Goal: Information Seeking & Learning: Learn about a topic

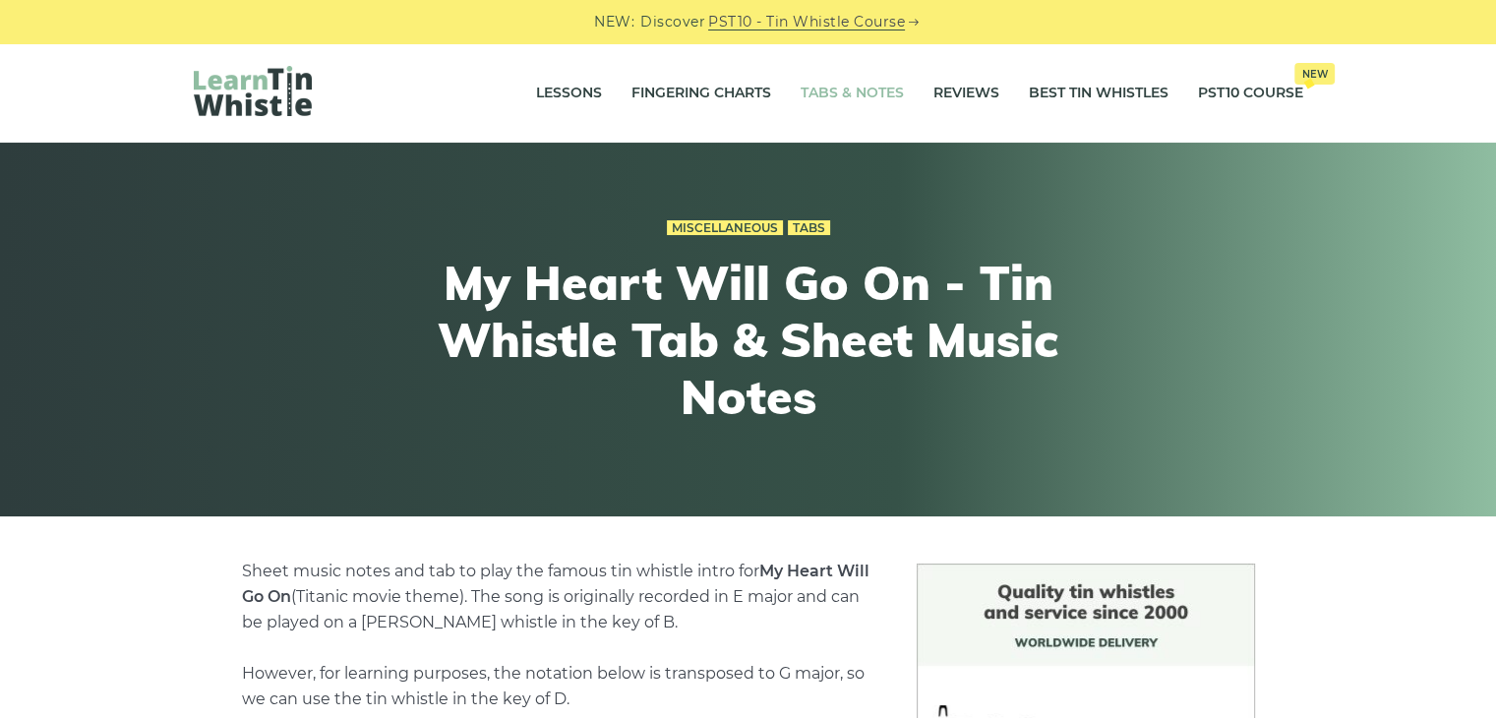
click at [842, 84] on link "Tabs & Notes" at bounding box center [852, 93] width 103 height 49
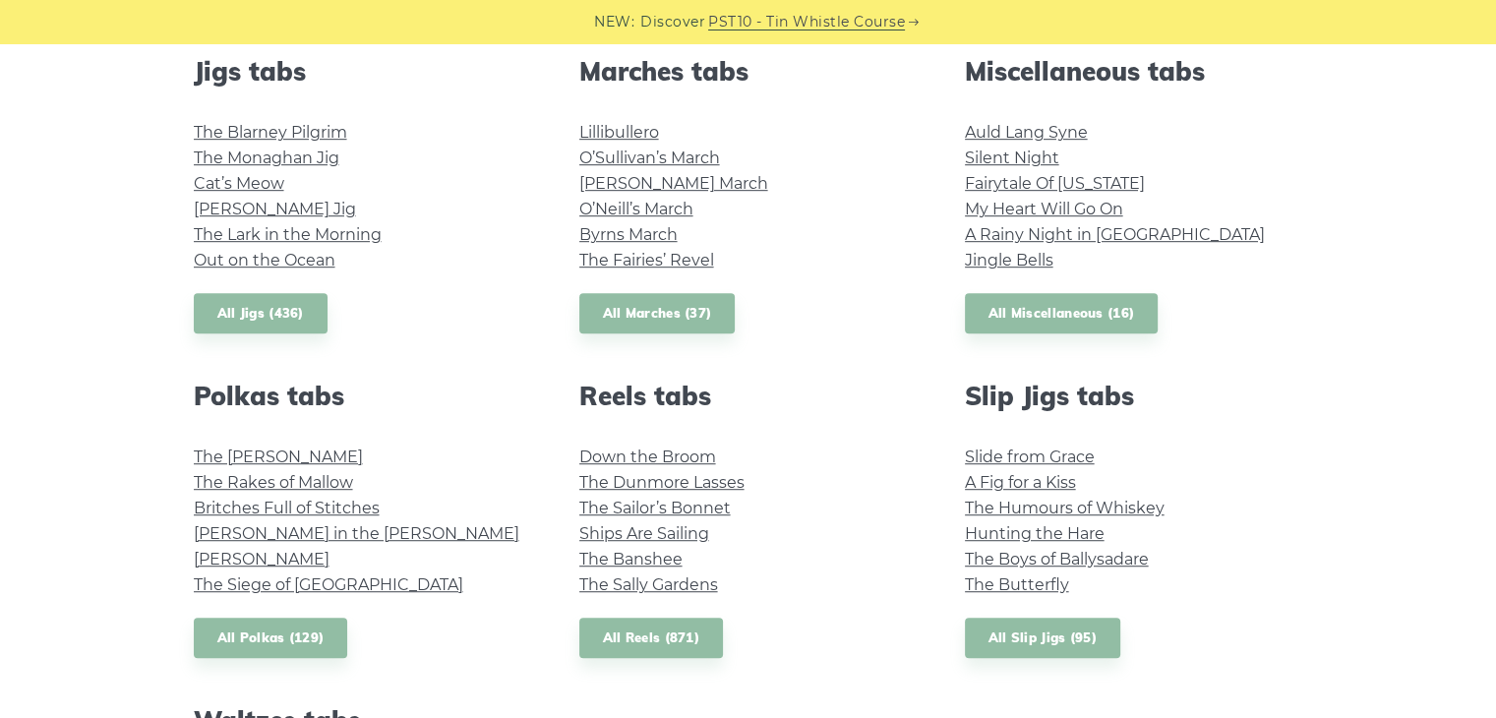
scroll to position [1112, 0]
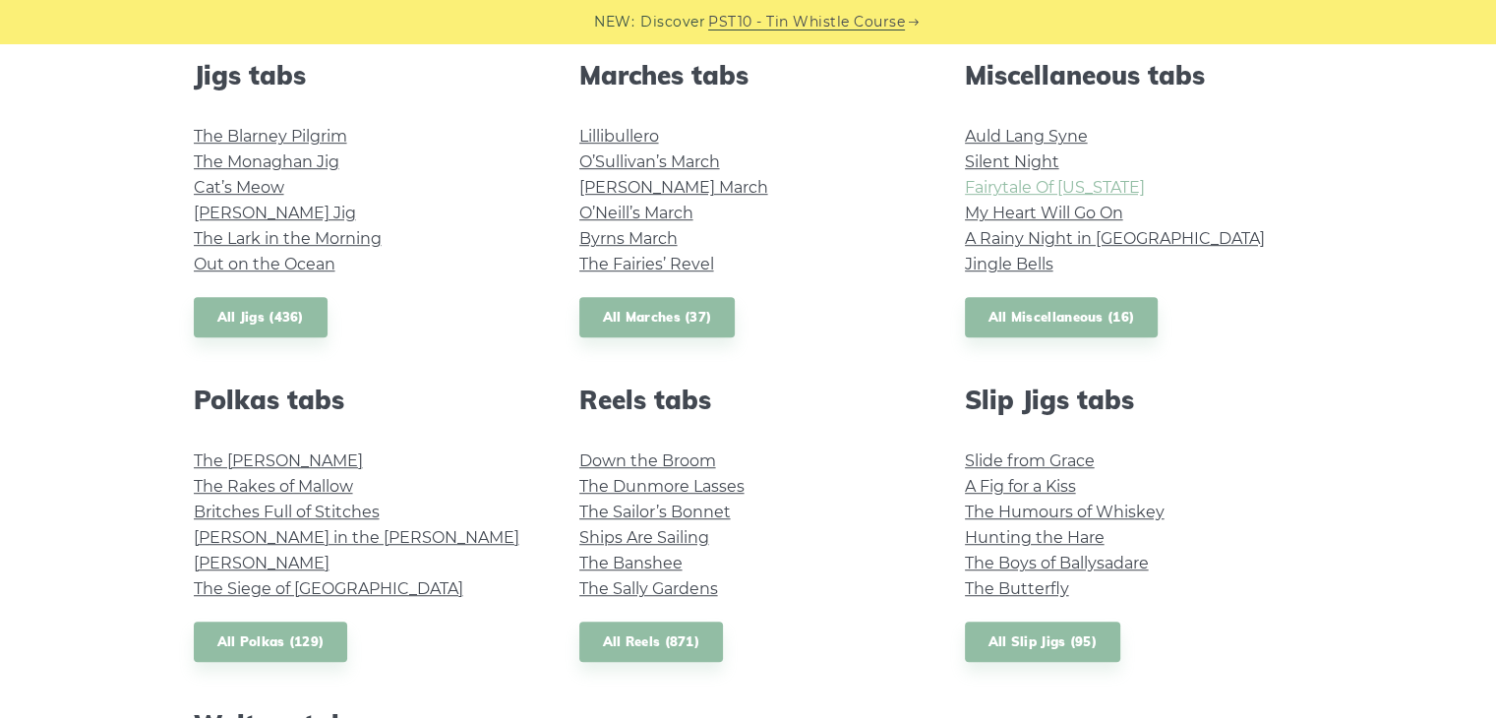
click at [1064, 191] on link "Fairytale Of New York" at bounding box center [1055, 187] width 180 height 19
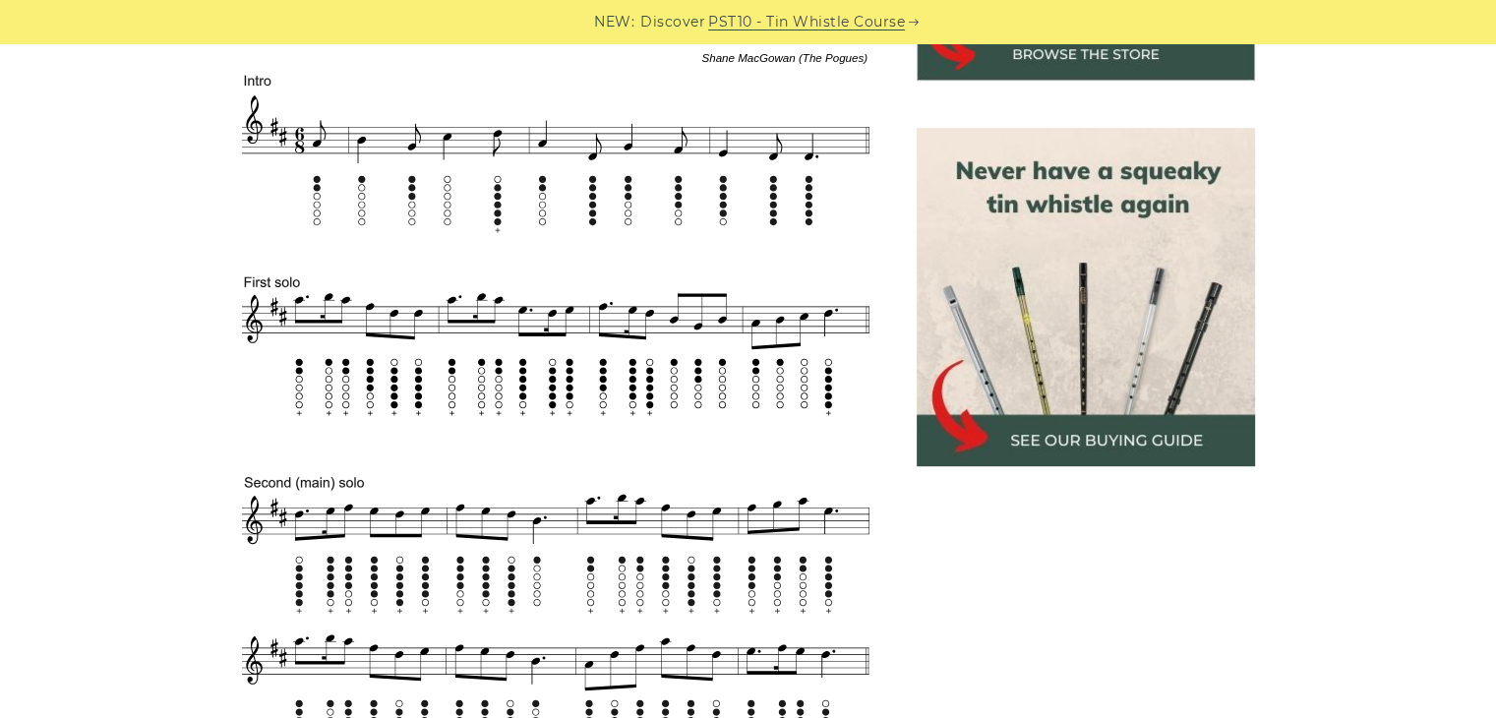
scroll to position [824, 0]
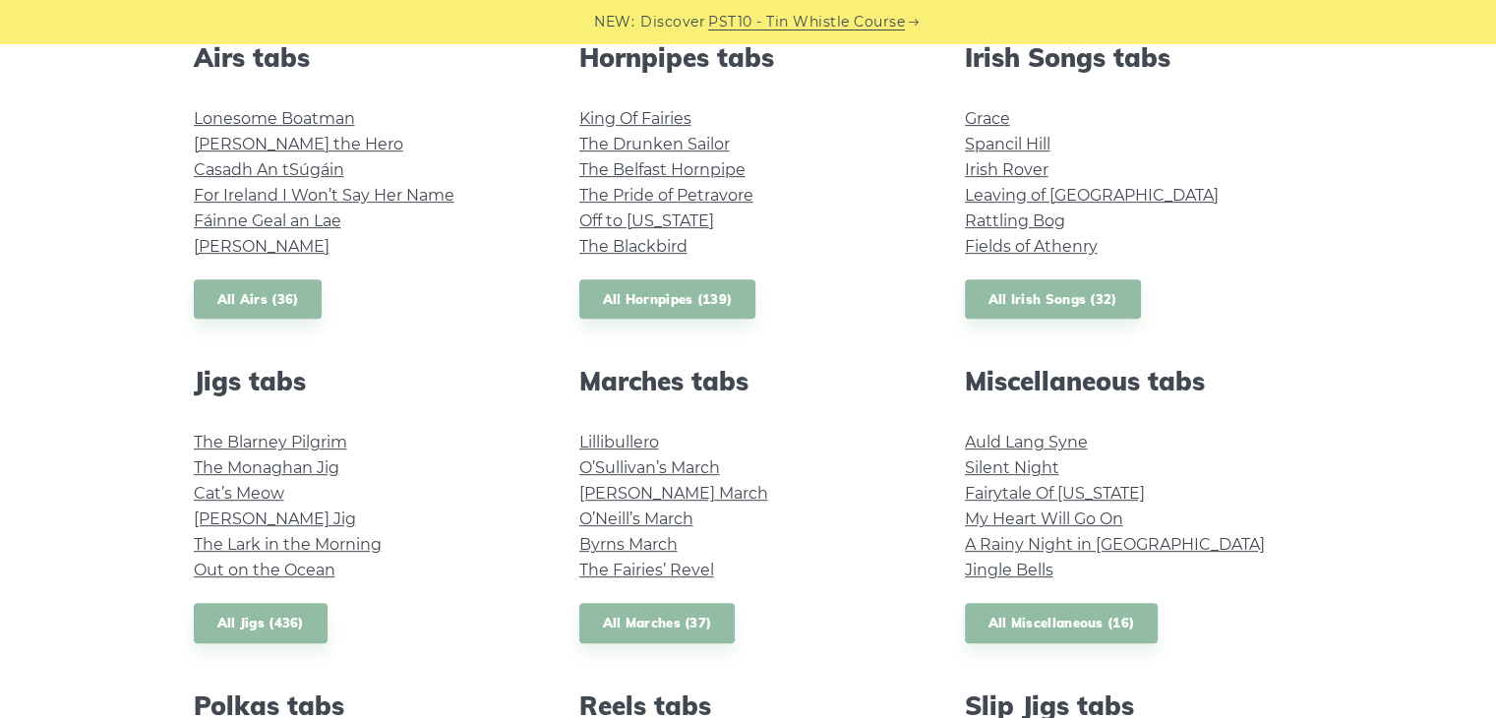
scroll to position [815, 0]
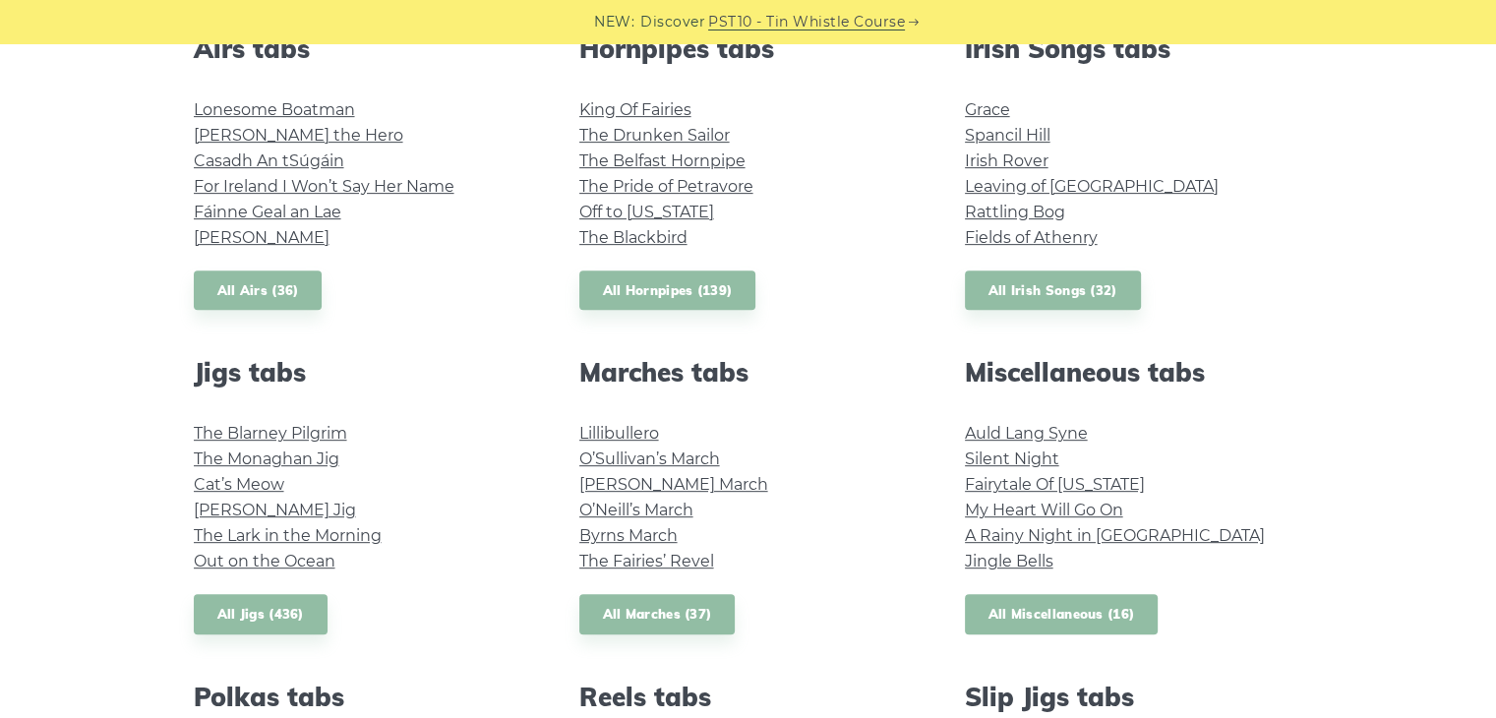
click at [1090, 632] on link "All Miscellaneous (16)" at bounding box center [1062, 614] width 194 height 40
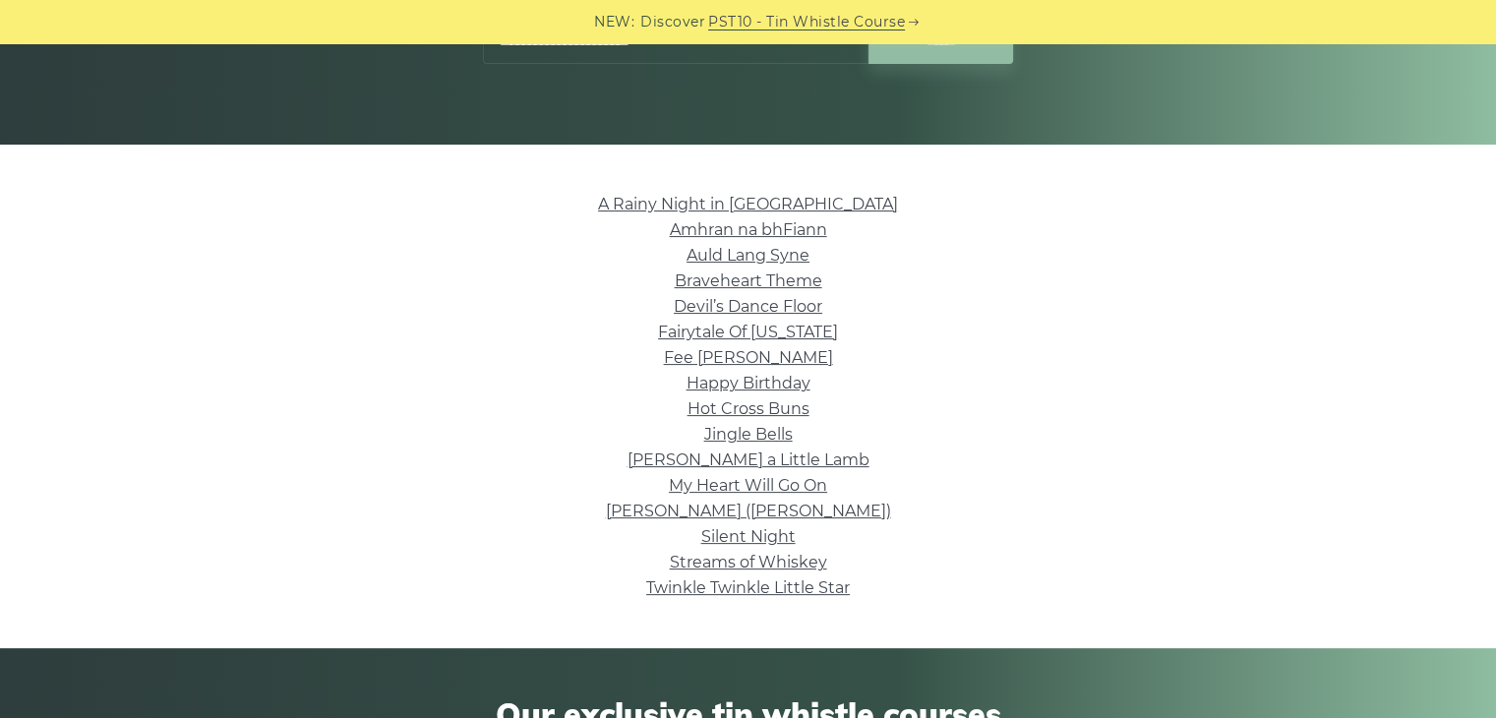
scroll to position [373, 0]
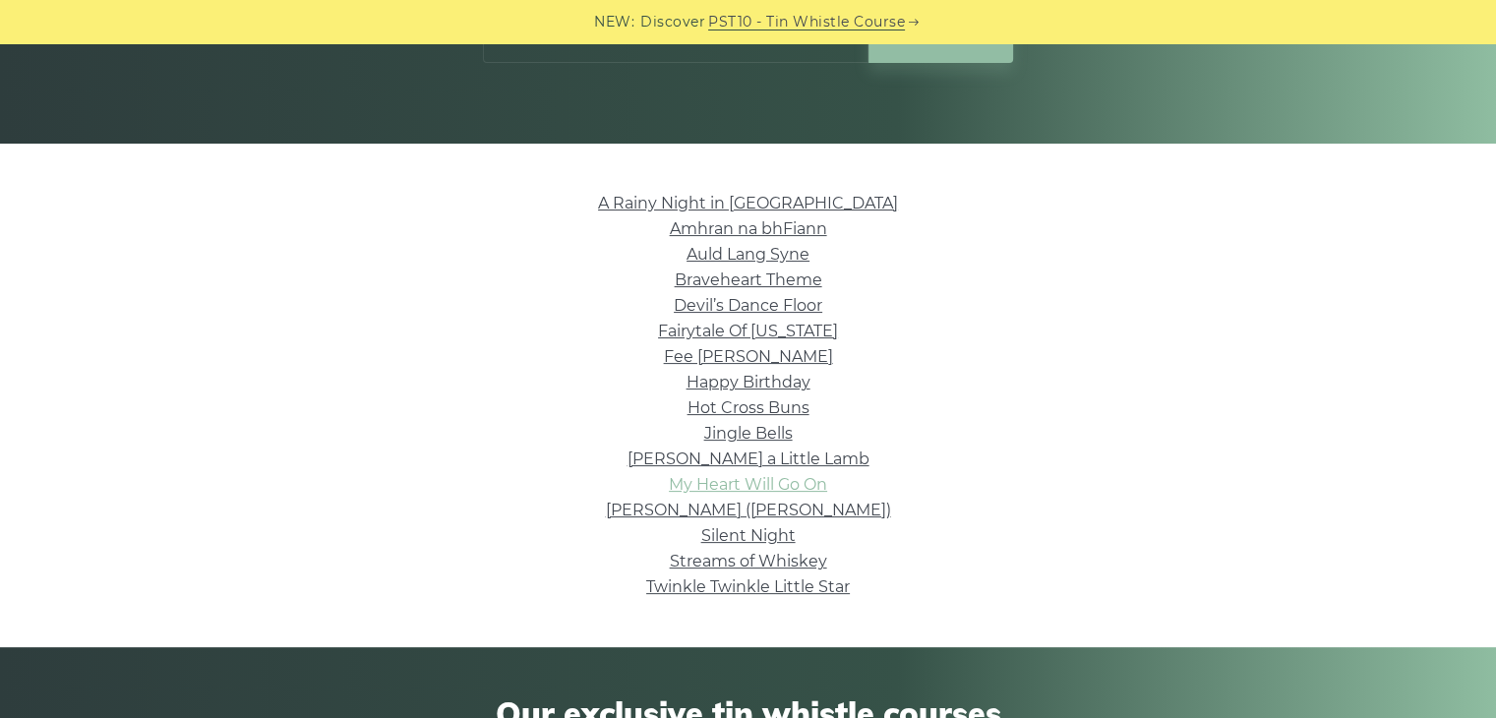
click at [821, 486] on link "My Heart Will Go On" at bounding box center [748, 484] width 158 height 19
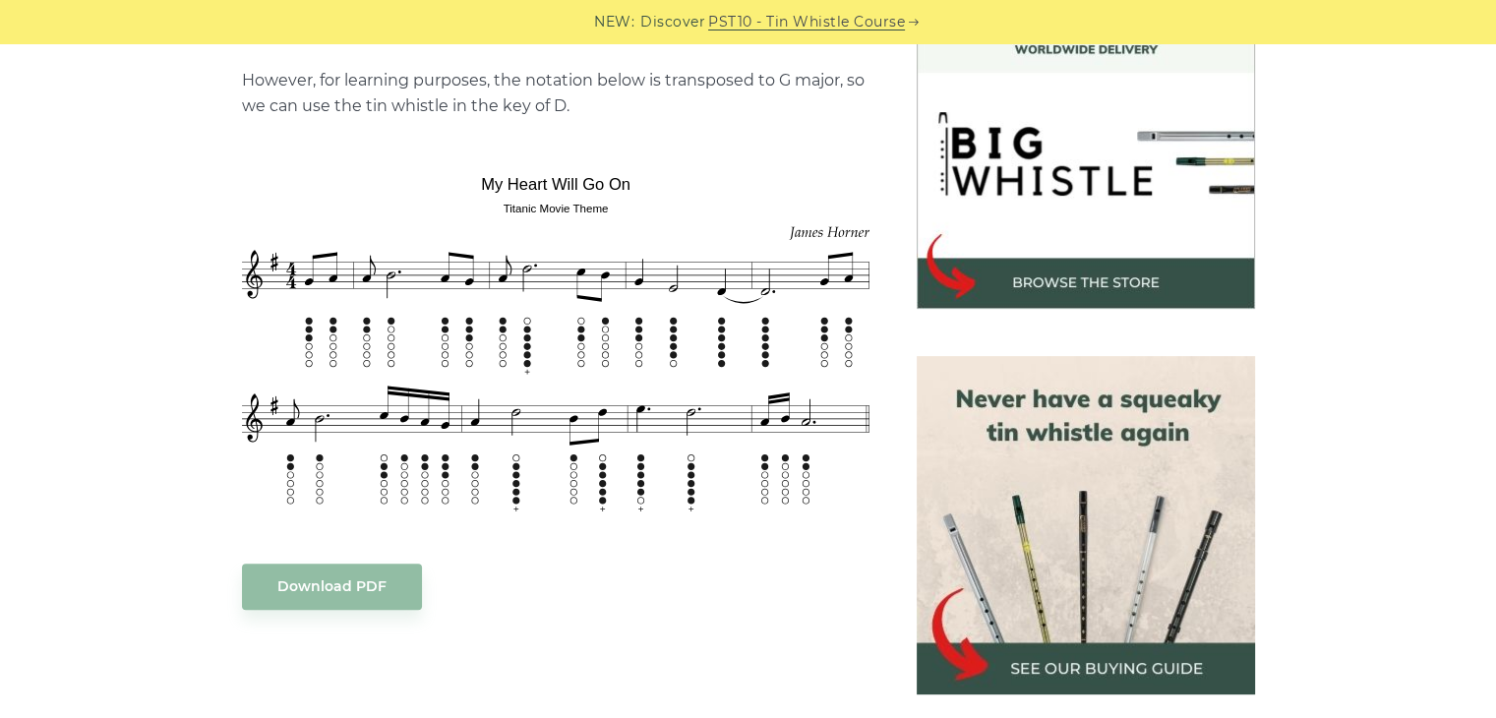
scroll to position [634, 0]
